Goal: Communication & Community: Ask a question

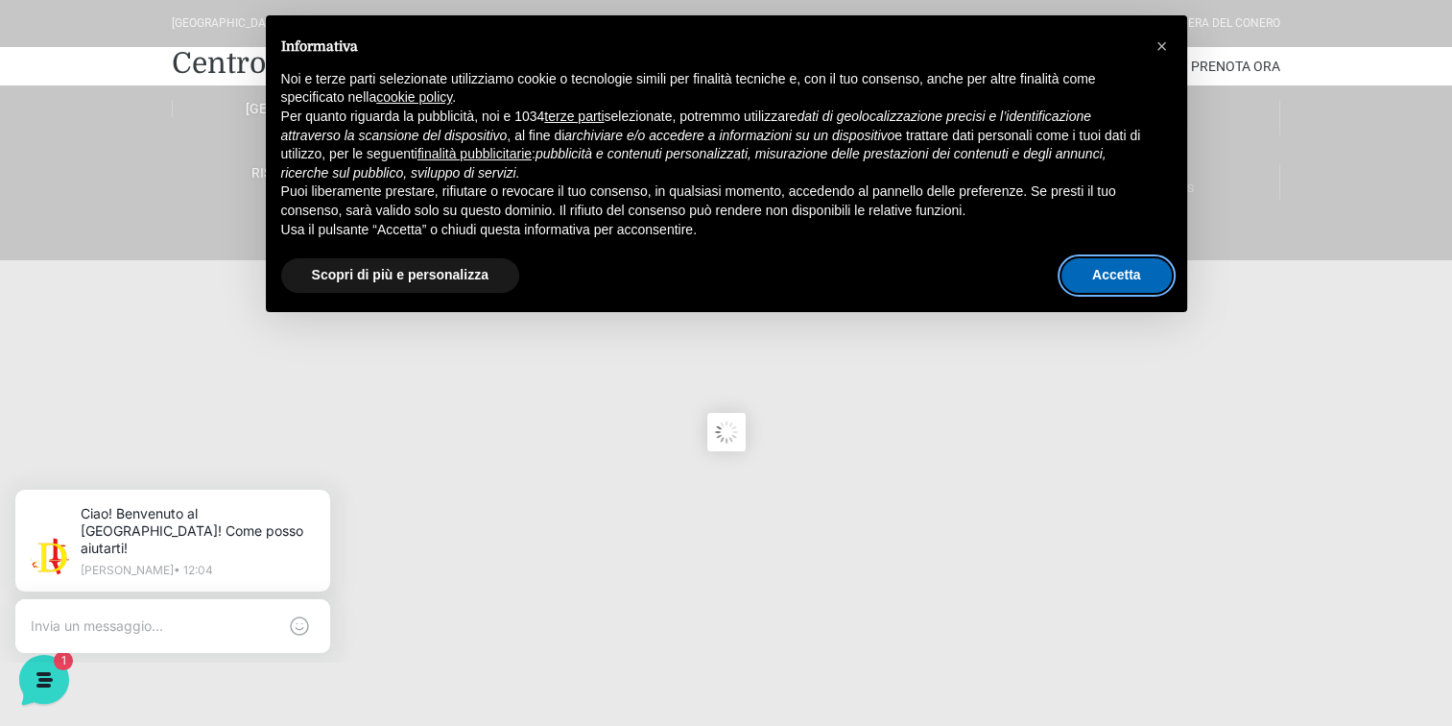
click at [1102, 281] on button "Accetta" at bounding box center [1117, 275] width 110 height 35
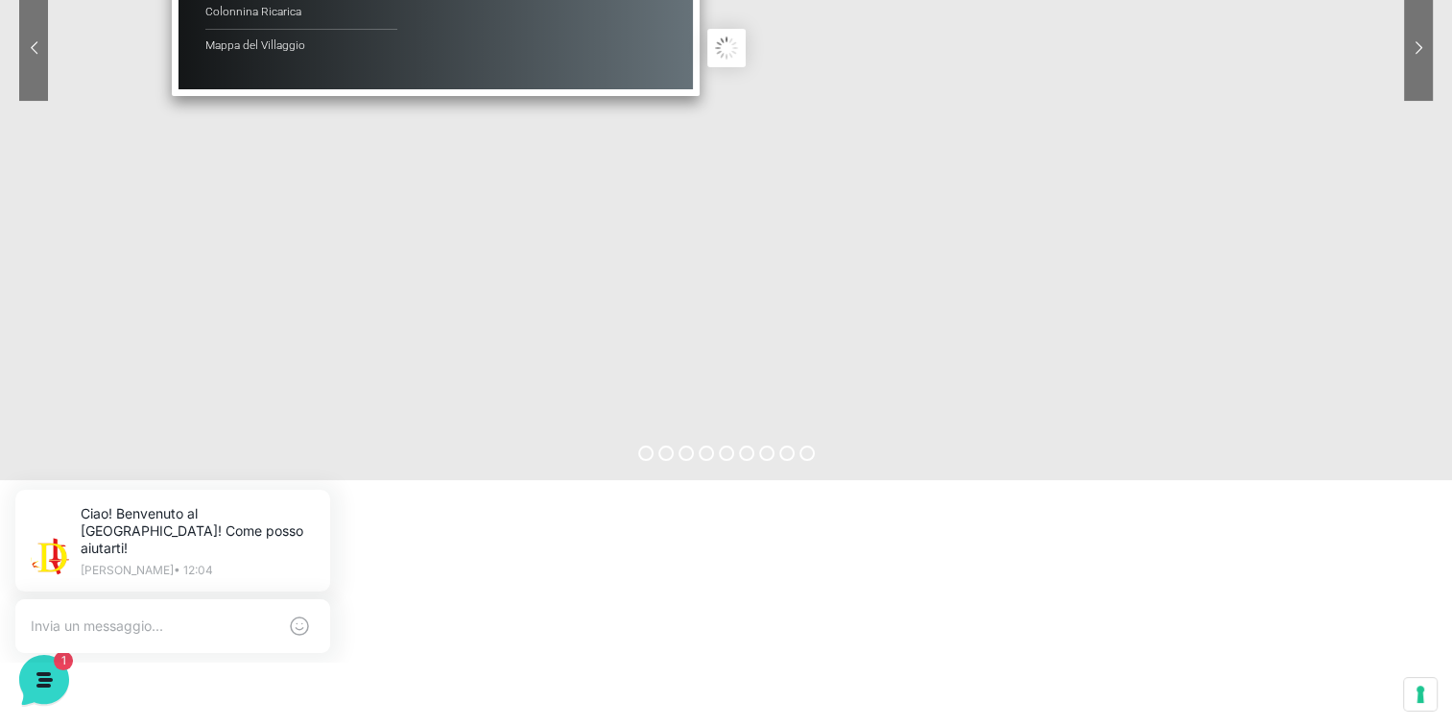
scroll to position [192, 0]
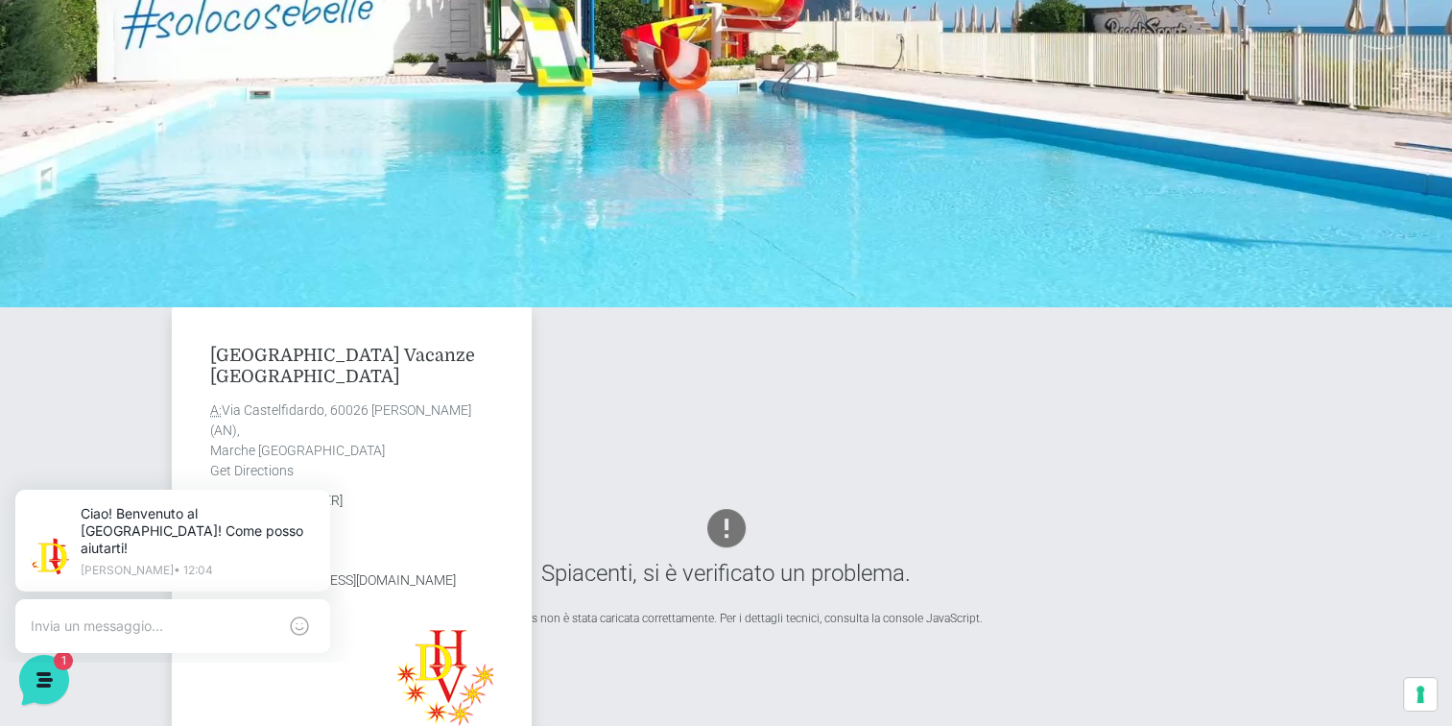
scroll to position [576, 0]
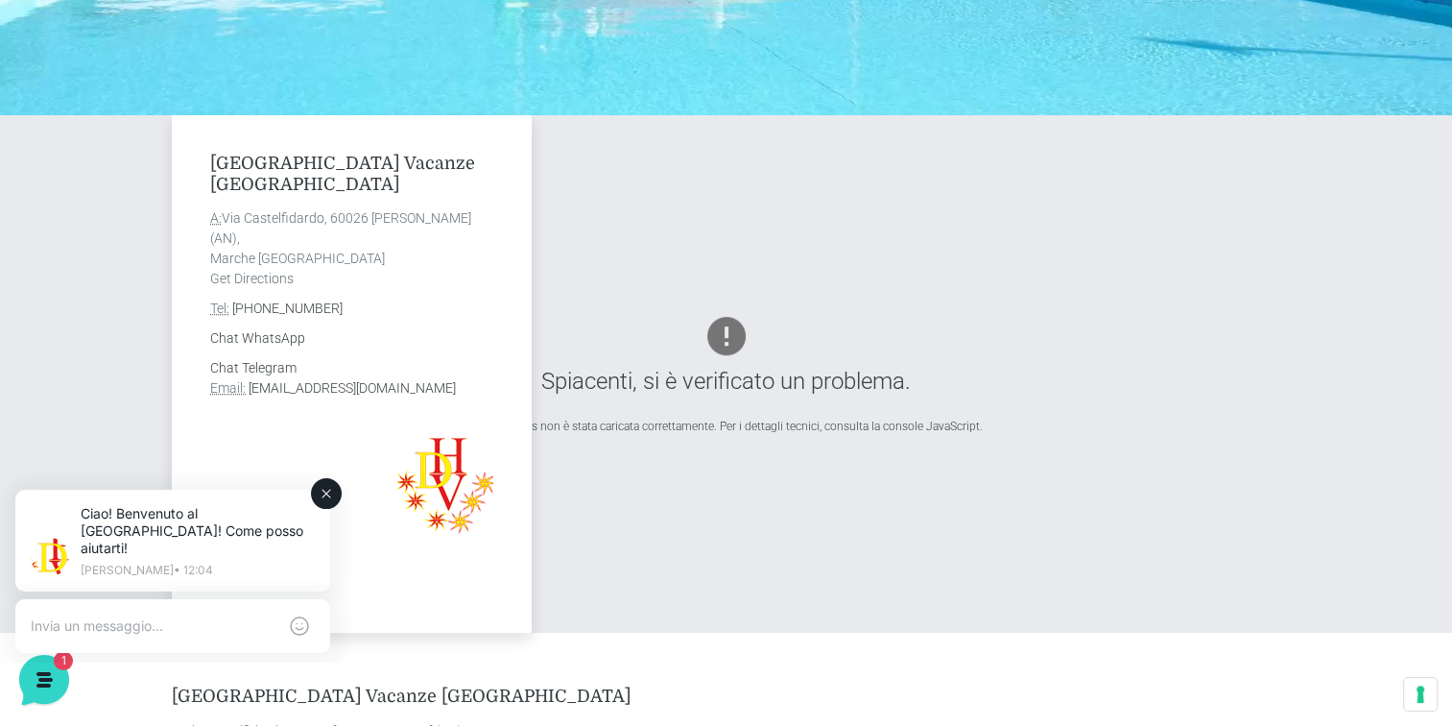
click at [153, 617] on textarea at bounding box center [154, 625] width 246 height 17
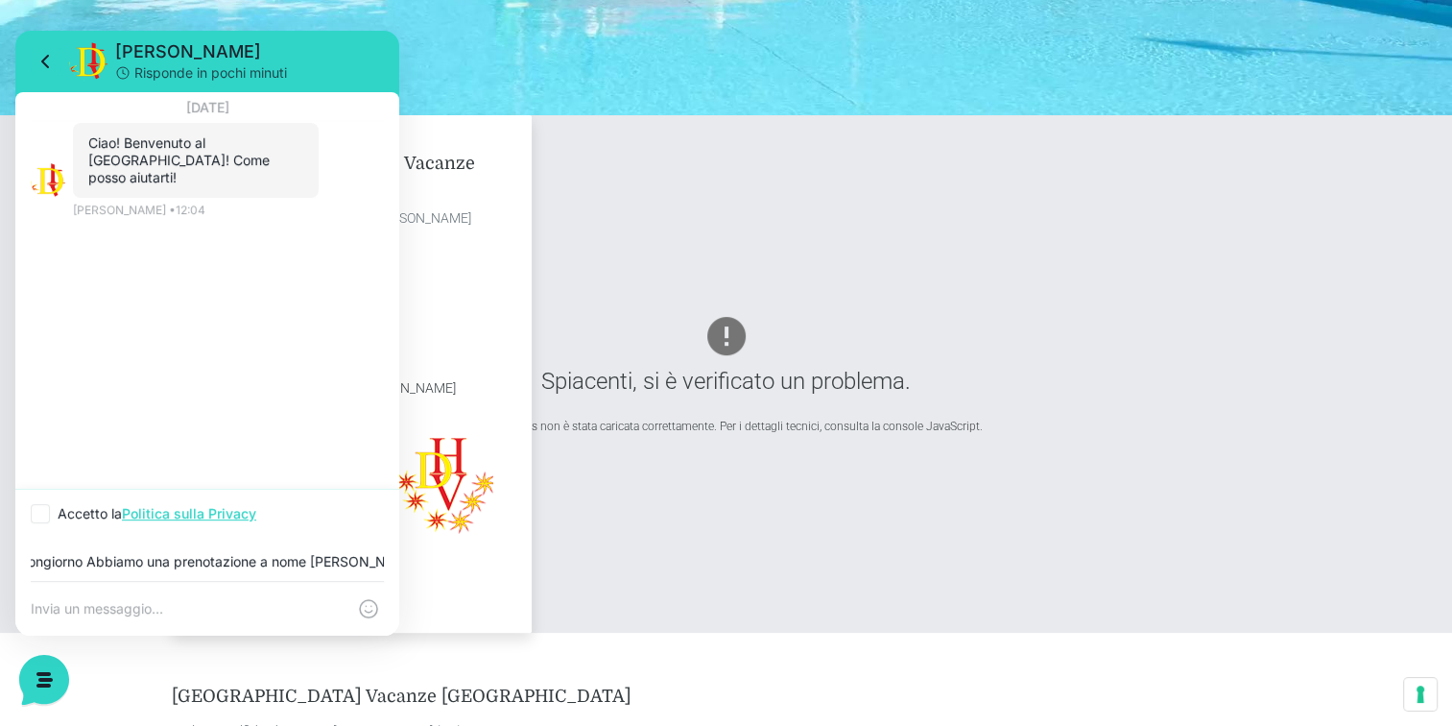
scroll to position [0, 27]
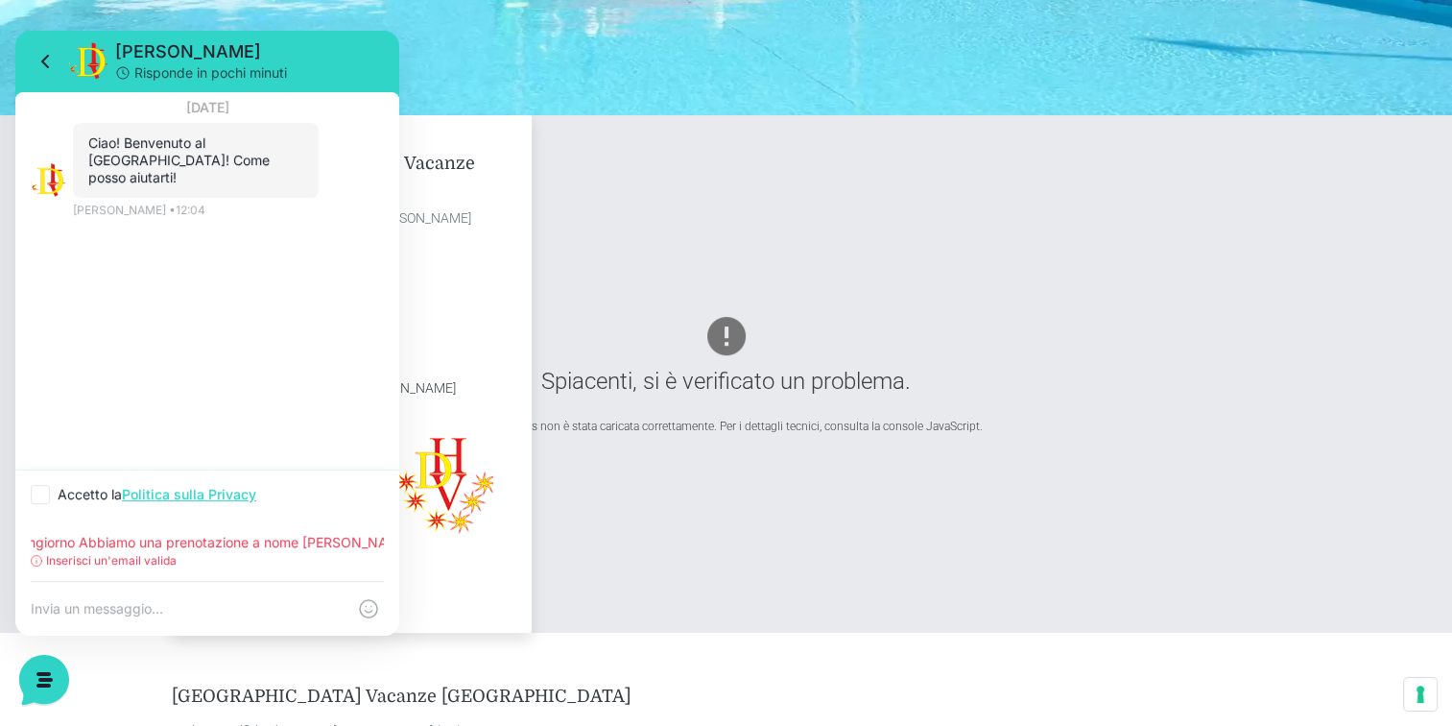
type input "Buongiorno Abbiamo una prenotazione a nome [PERSON_NAME]"
click at [36, 493] on icon at bounding box center [41, 495] width 12 height 12
click at [36, 493] on input "Accetto la Politica sulla Privacy" at bounding box center [37, 495] width 12 height 12
checkbox input "true"
drag, startPoint x: 31, startPoint y: 537, endPoint x: 430, endPoint y: 618, distance: 407.6
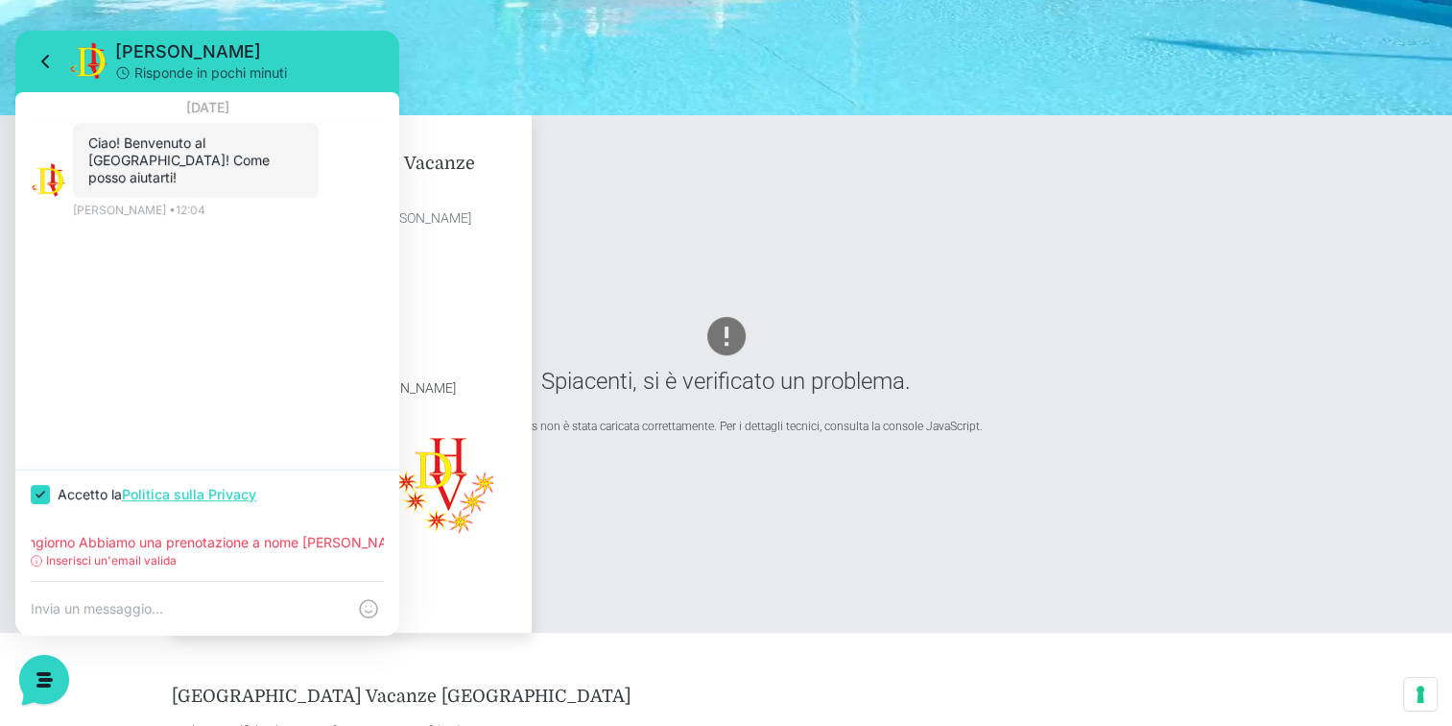
click html "Jerry Risponde in pochi minuti 20 agosto 2025 Ciao! Benvenuto al Centro Vacanze…"
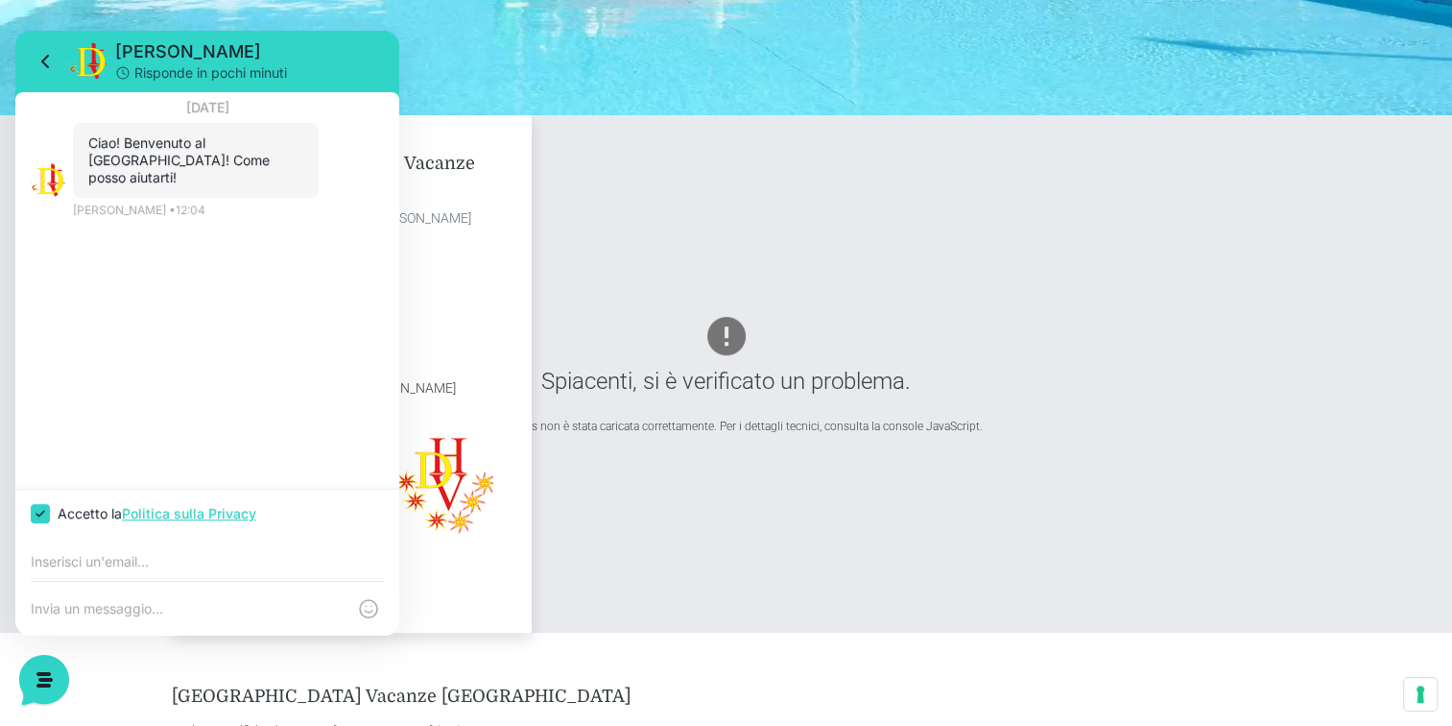
scroll to position [0, 0]
type input "gnascimben@gmail.com"
click at [216, 614] on textarea at bounding box center [188, 608] width 315 height 17
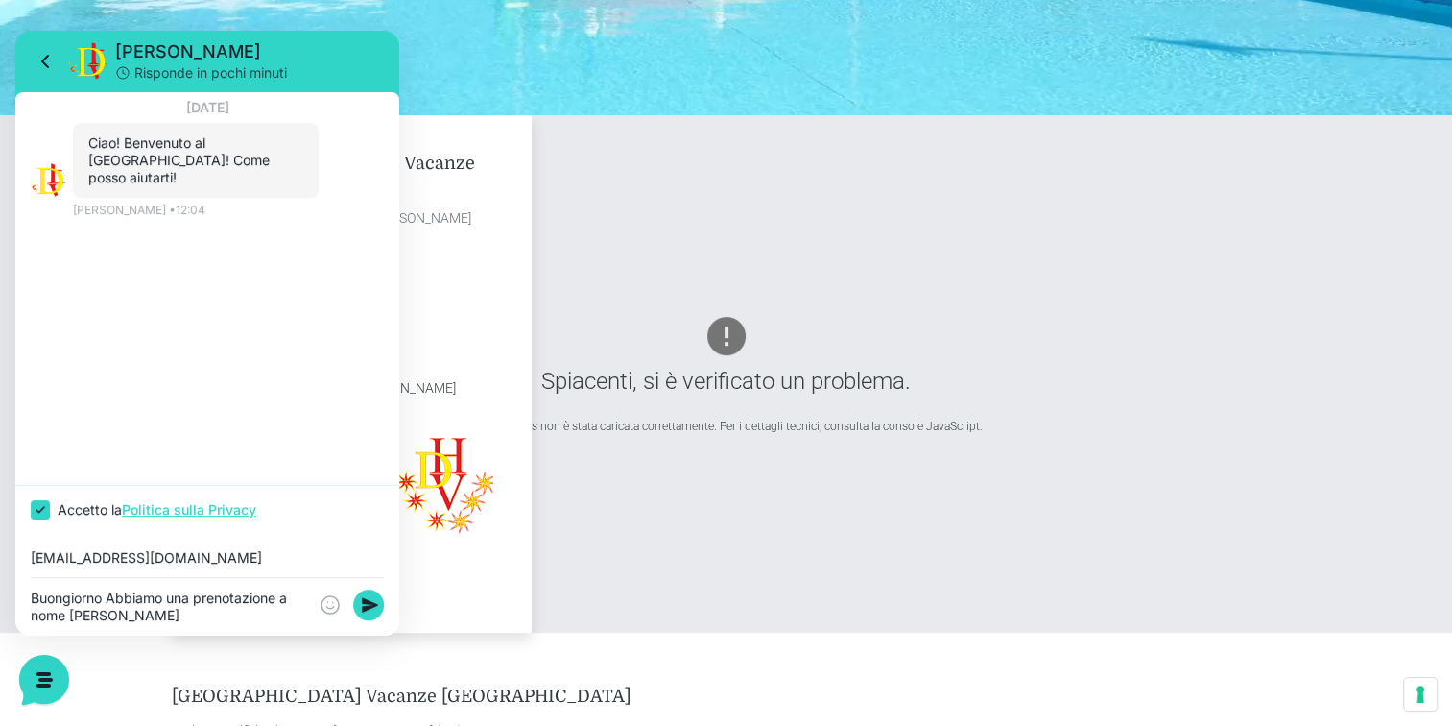
type textarea "Buongiorno Abbiamo una prenotazione a nome Succi Monia"
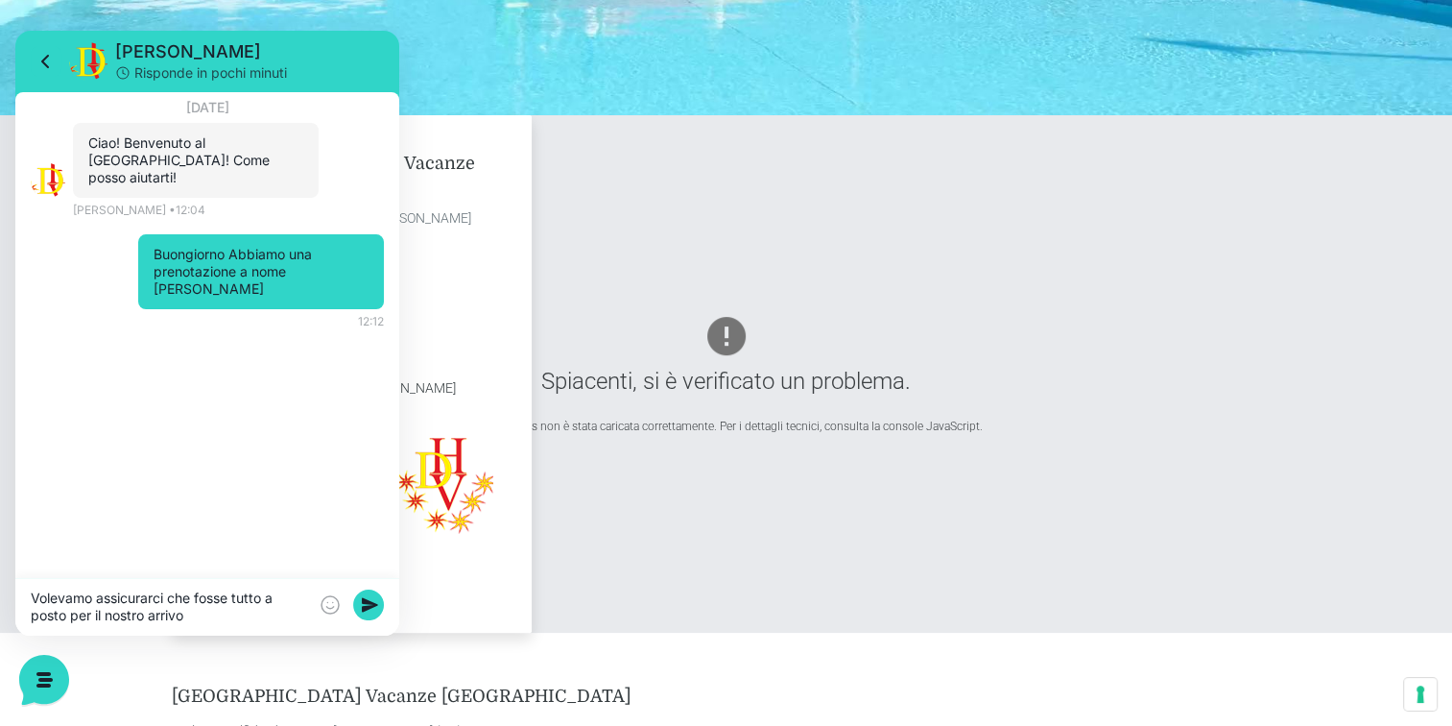
type textarea "Volevamo assicurarci che fosse tutto a posto per il nostro arrivo"
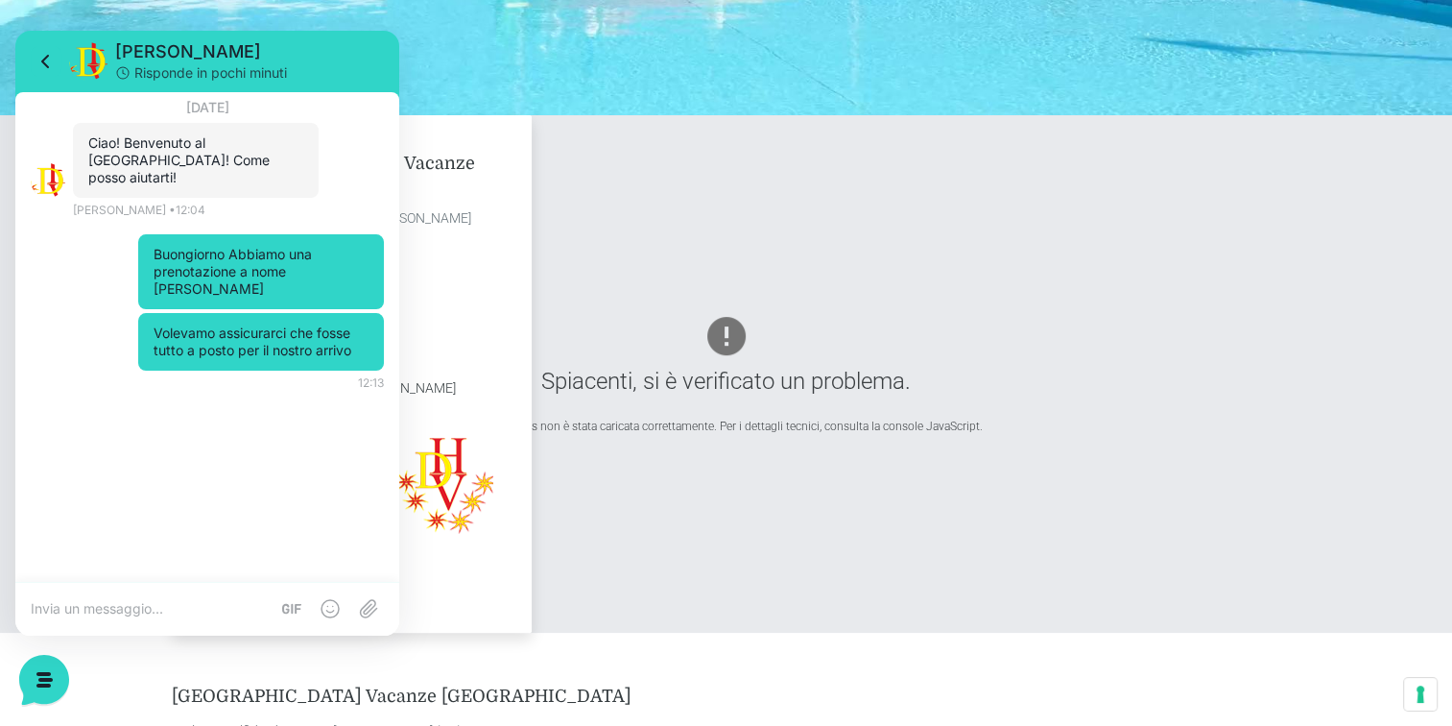
click at [466, 208] on address "A: Via Castelfidardo, 60026 Marcelli di Numana (AN), Marche Italia Get Directio…" at bounding box center [351, 248] width 283 height 81
